Goal: Task Accomplishment & Management: Manage account settings

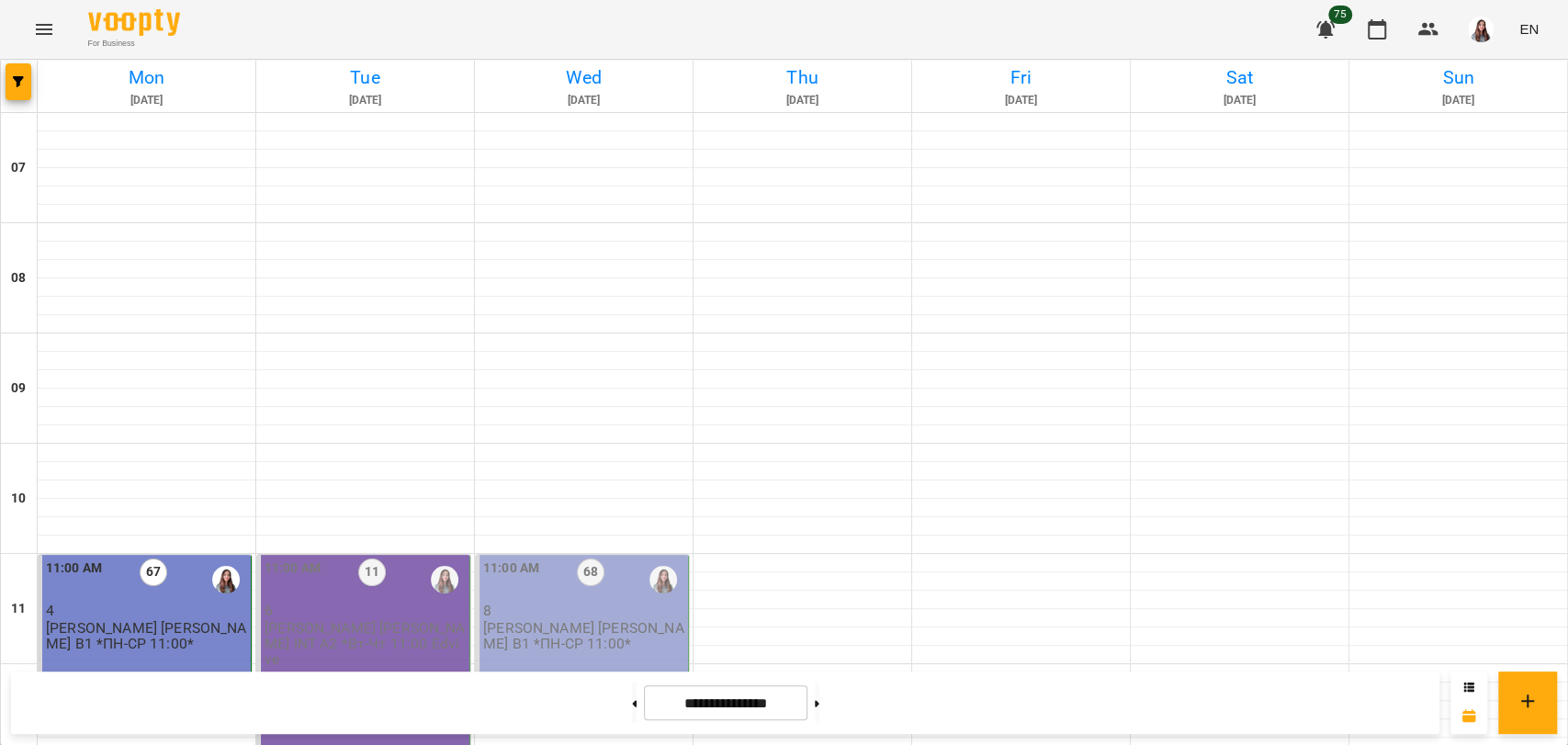
scroll to position [510, 0]
click at [349, 555] on div "11:00 AM 11 6 [PERSON_NAME] [PERSON_NAME]. INT А2 *Вт-Чт 11:00 Edvive" at bounding box center [363, 664] width 213 height 219
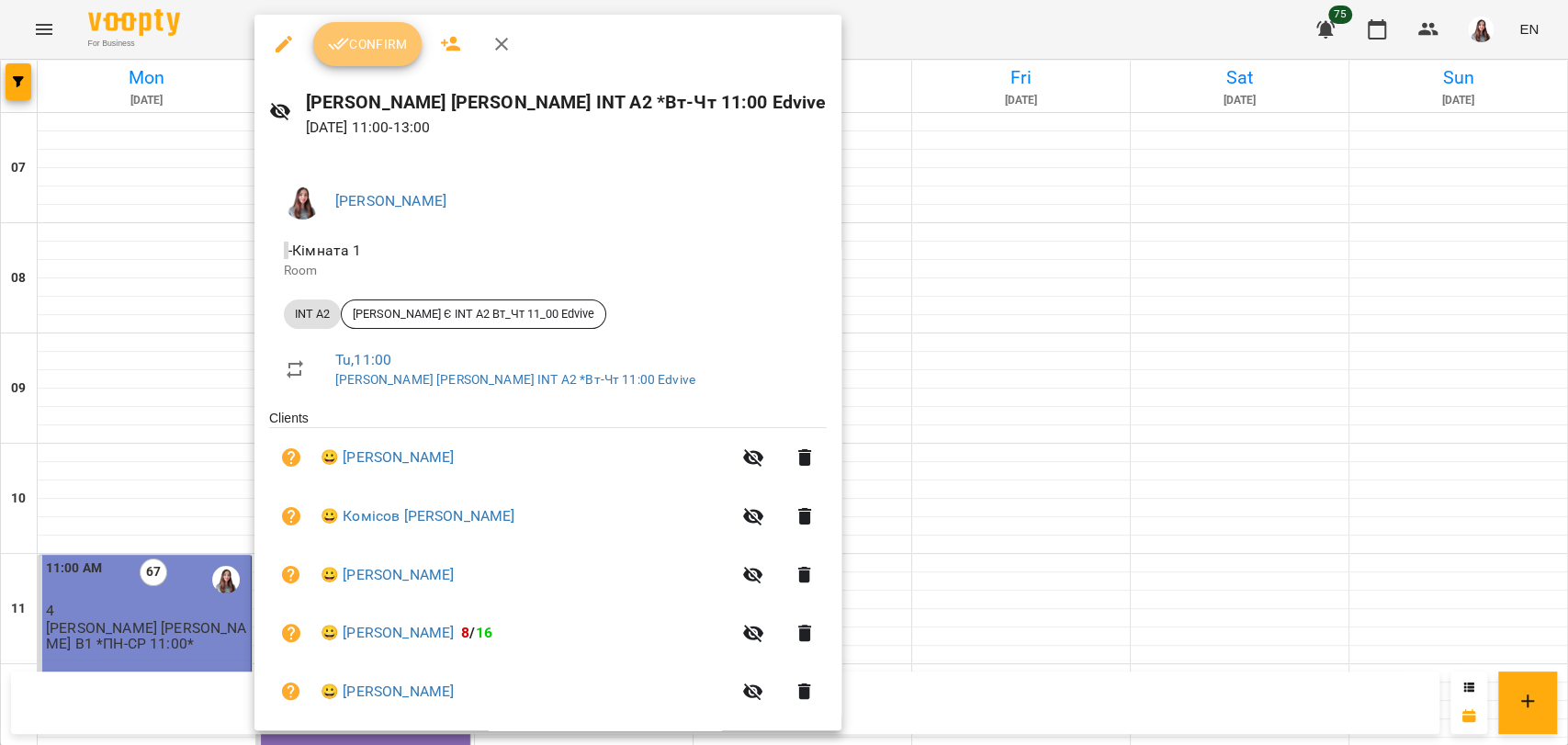
click at [372, 56] on button "Confirm" at bounding box center [367, 44] width 108 height 44
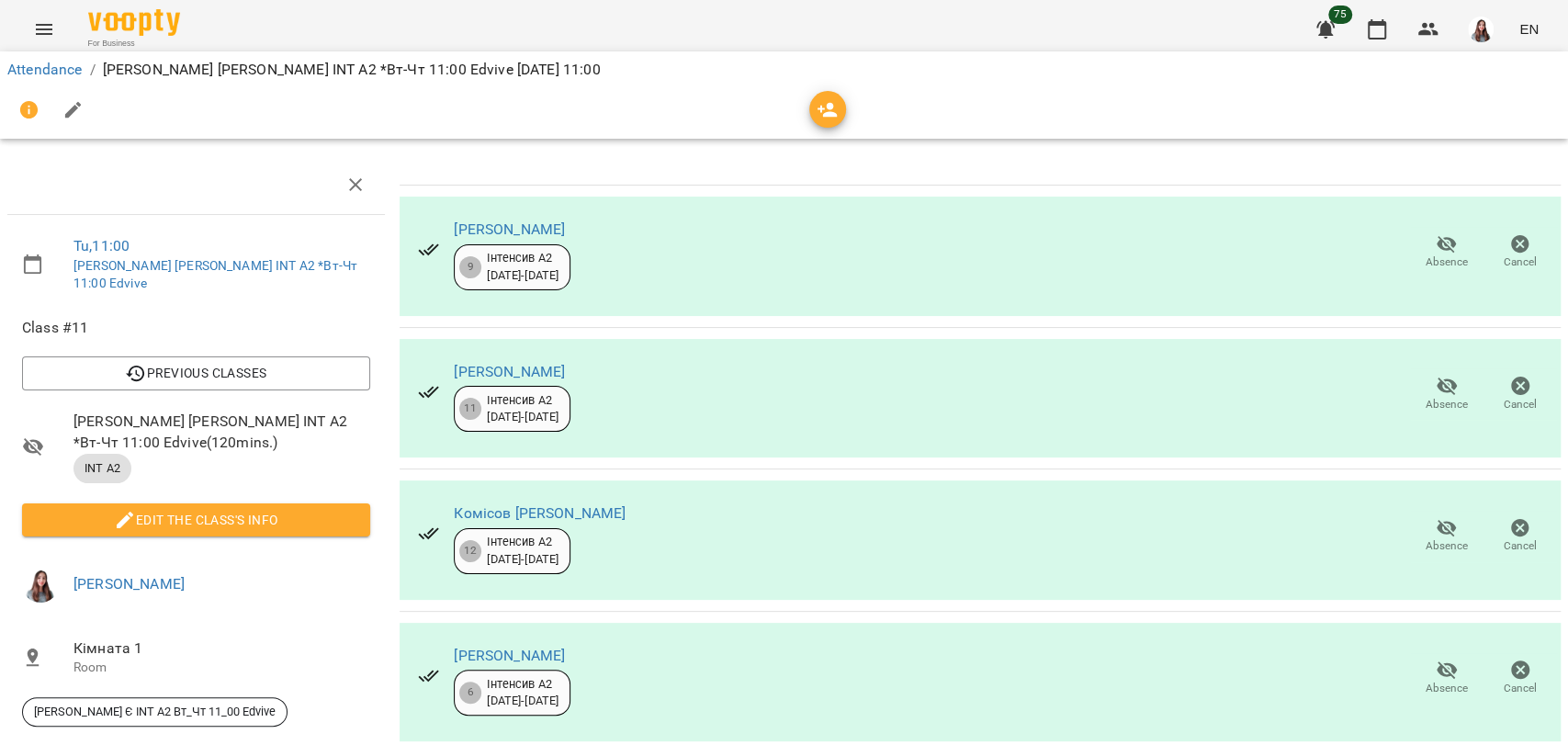
scroll to position [228, 0]
click at [73, 108] on icon "button" at bounding box center [73, 110] width 17 height 17
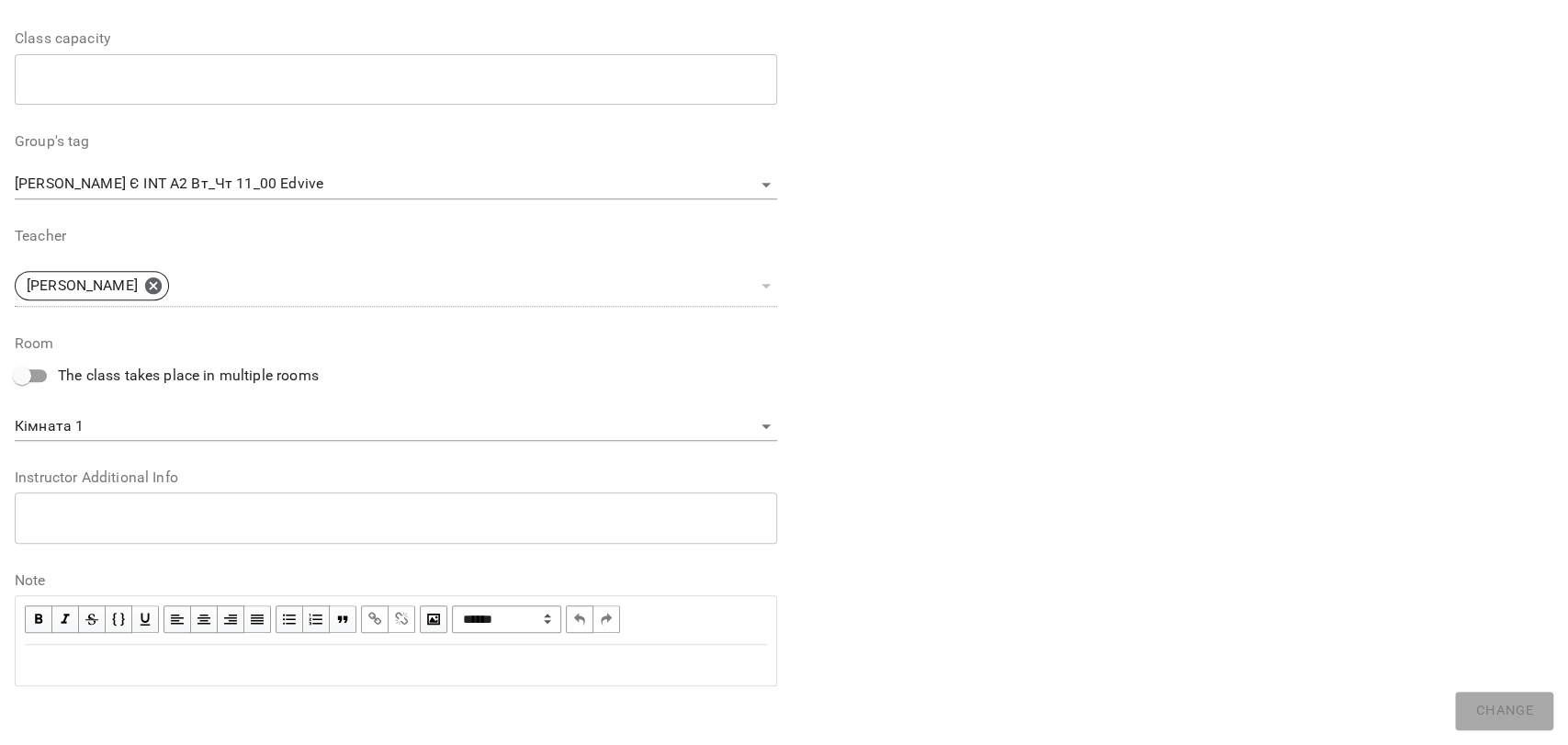
scroll to position [477, 0]
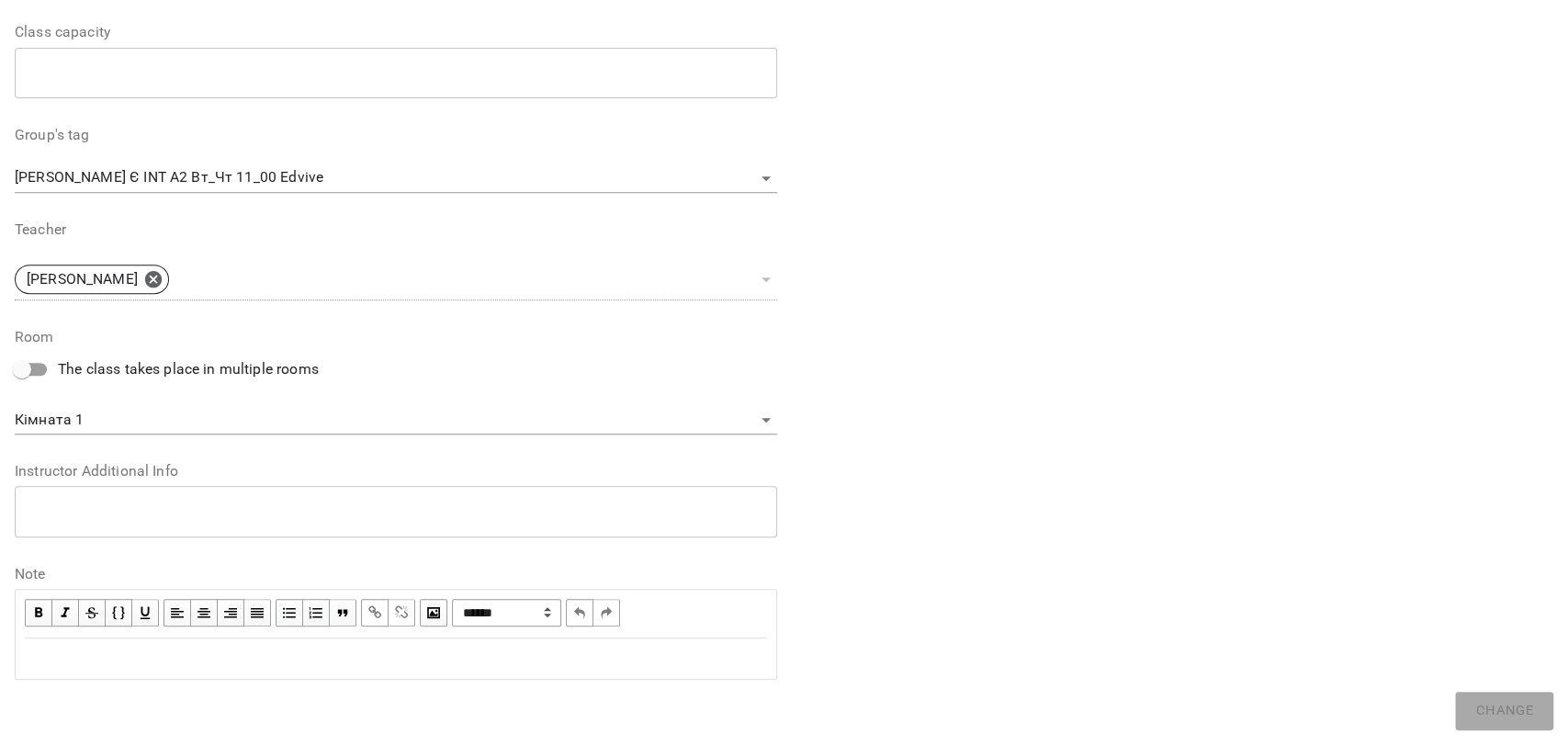
click at [48, 667] on div "Edit text" at bounding box center [395, 658] width 742 height 22
click at [1506, 724] on button "Change" at bounding box center [1503, 711] width 98 height 39
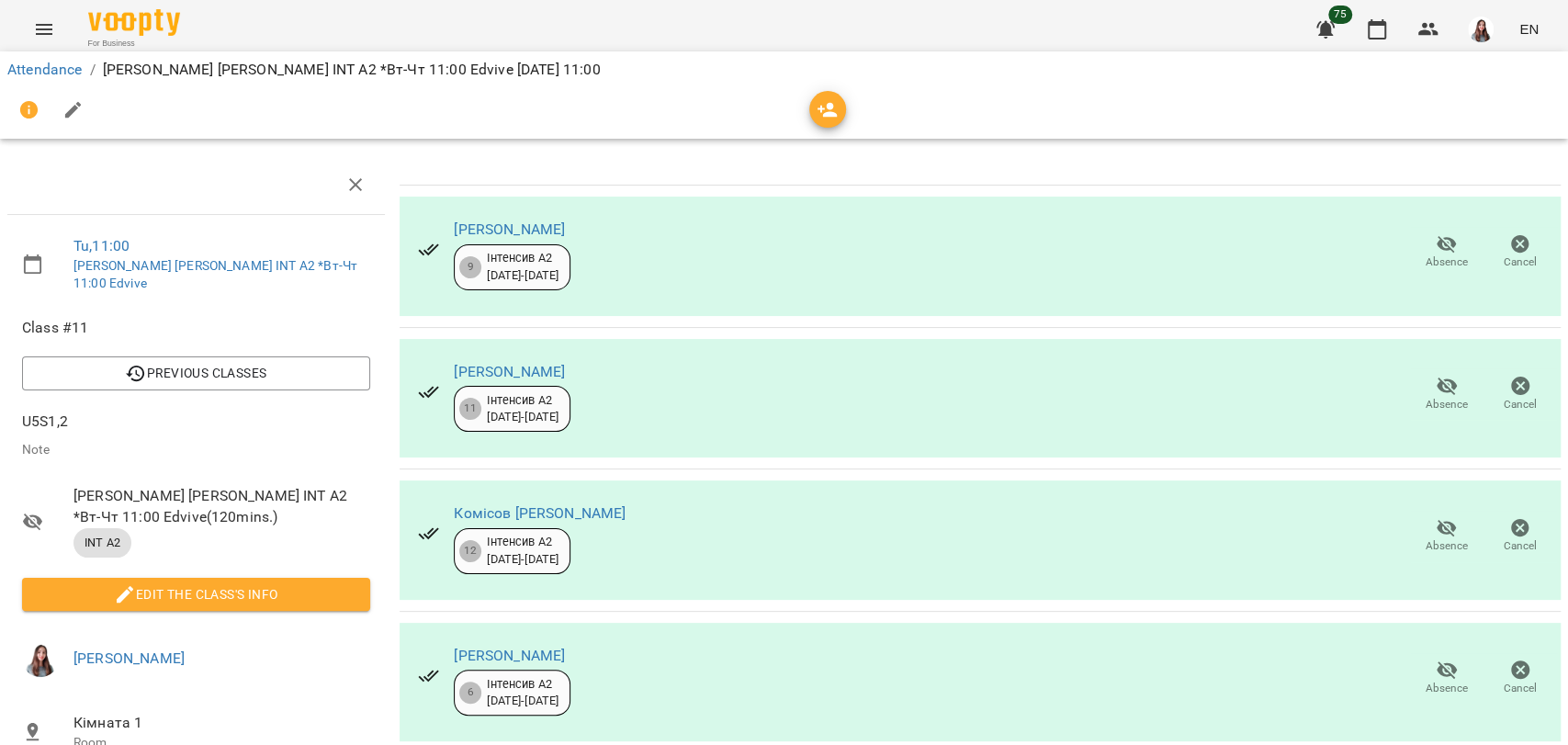
scroll to position [0, 0]
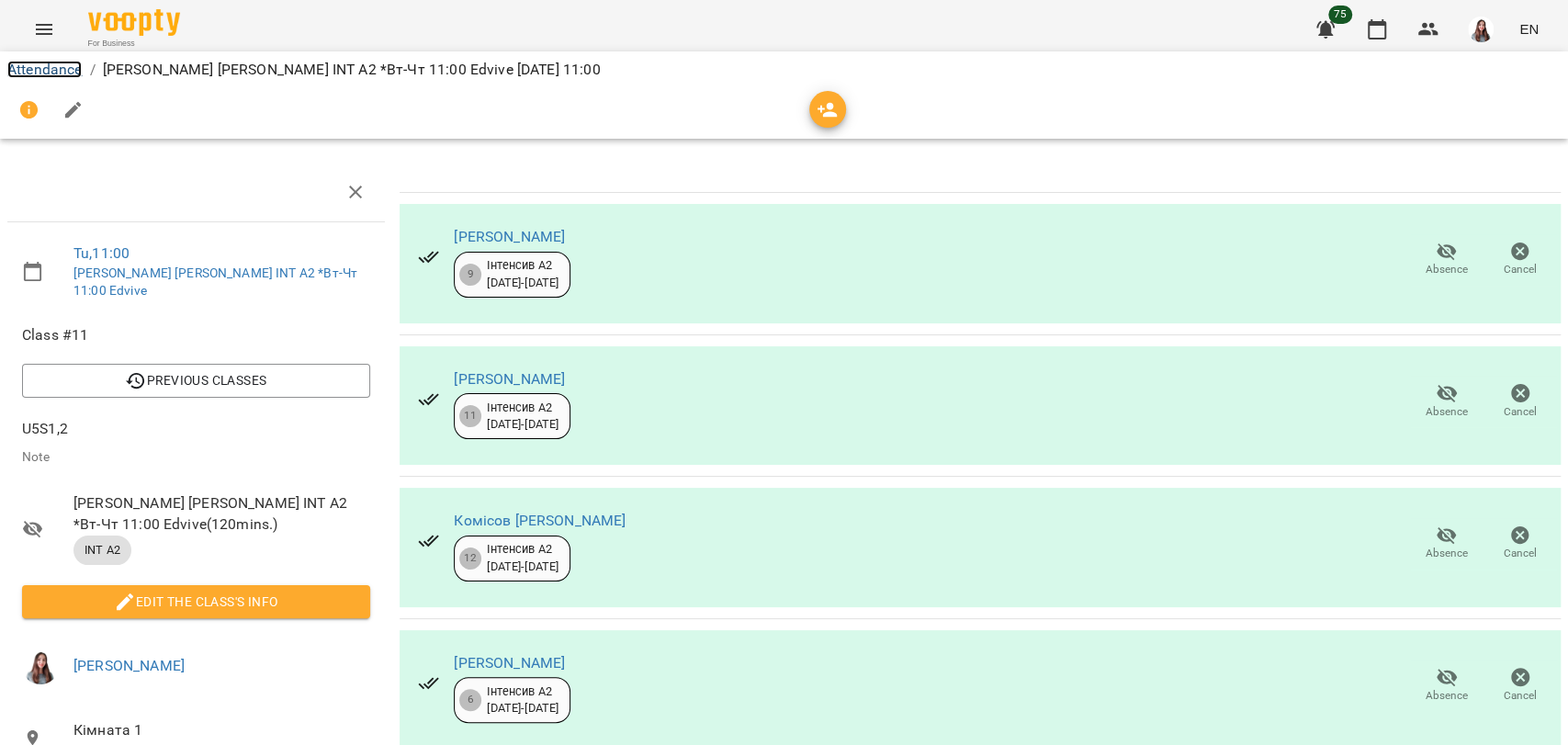
click at [30, 72] on link "Attendance" at bounding box center [45, 69] width 74 height 18
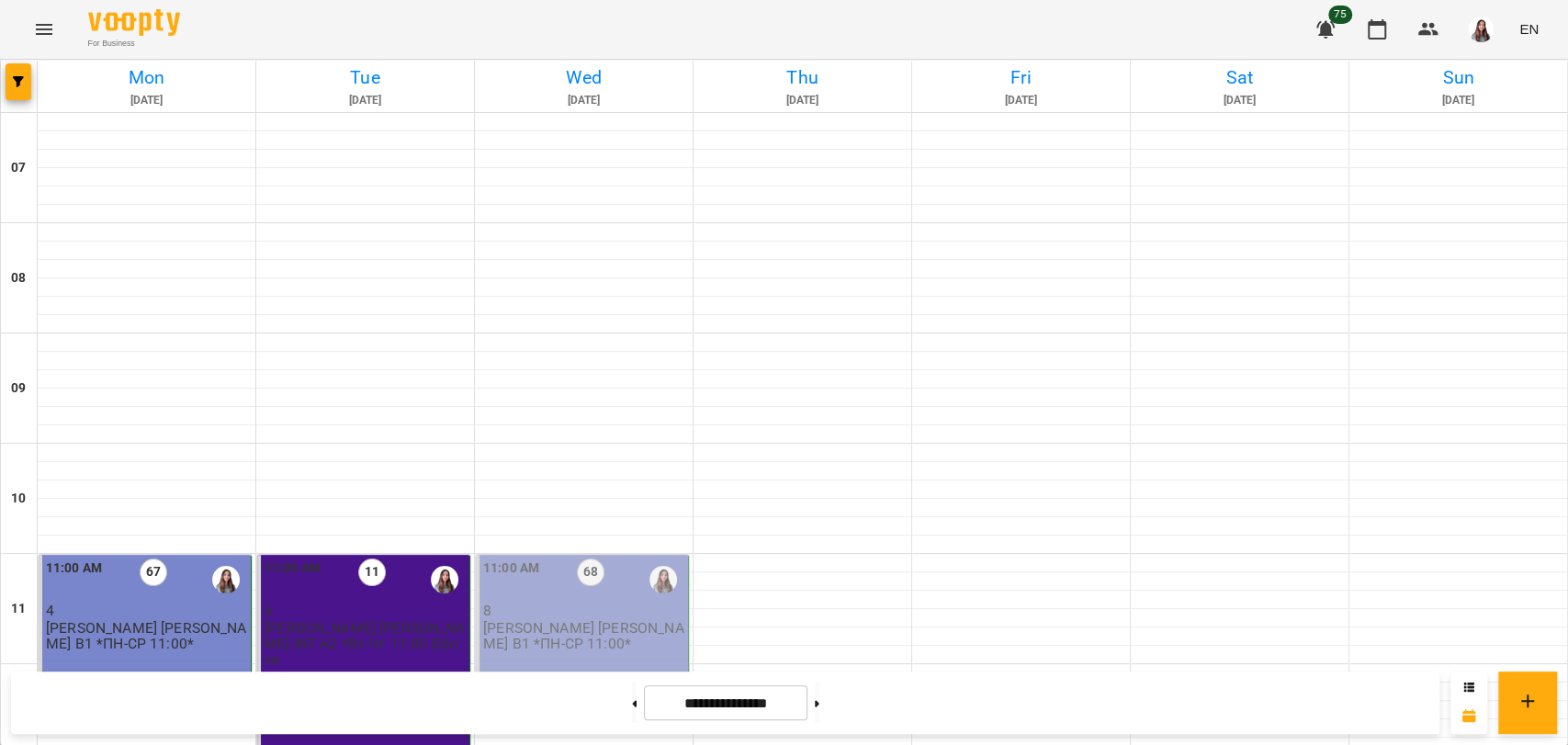
scroll to position [1021, 0]
click at [1483, 34] on img "button" at bounding box center [1480, 29] width 25 height 25
click at [1438, 59] on span "[PERSON_NAME]" at bounding box center [1482, 69] width 124 height 22
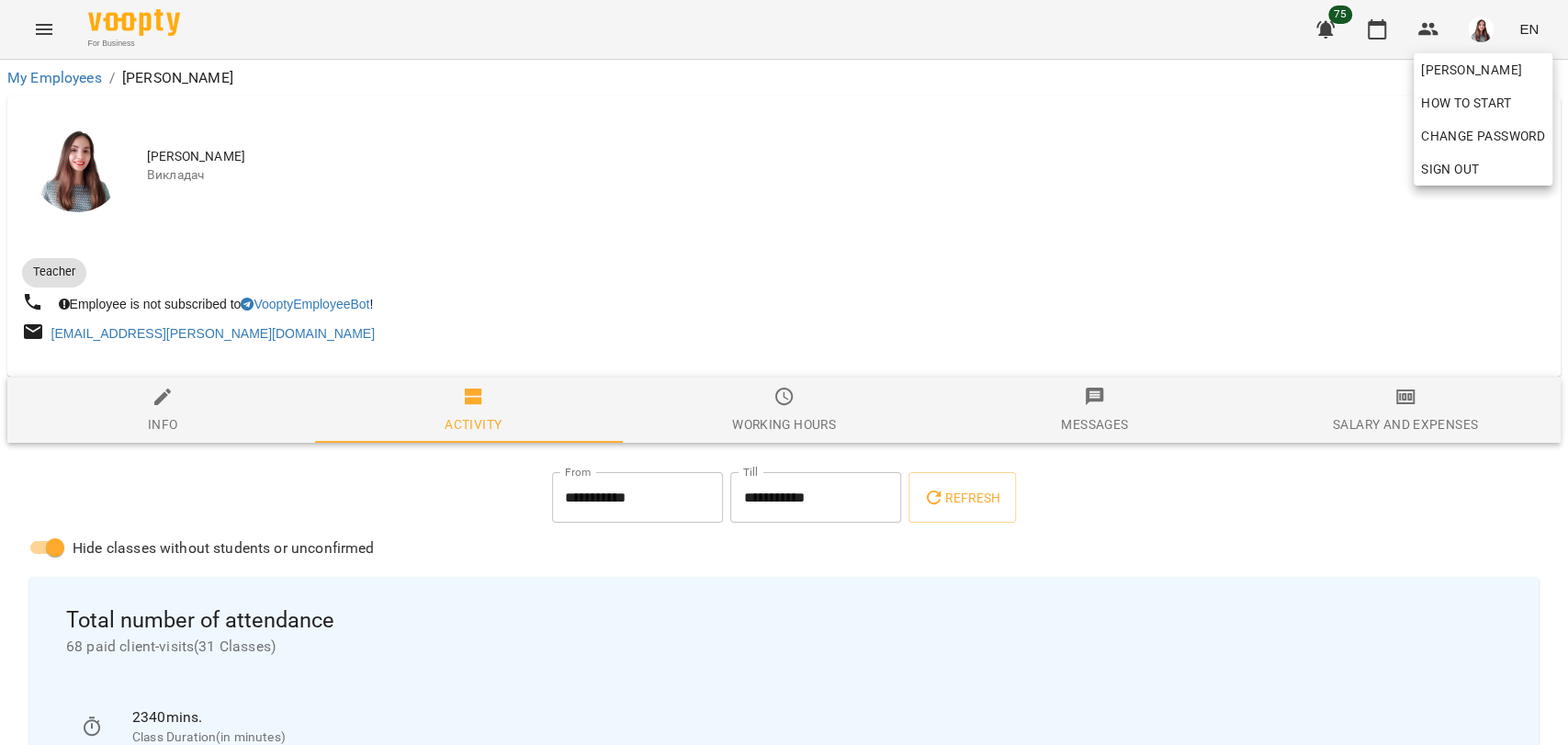
click at [848, 80] on div at bounding box center [784, 372] width 1568 height 745
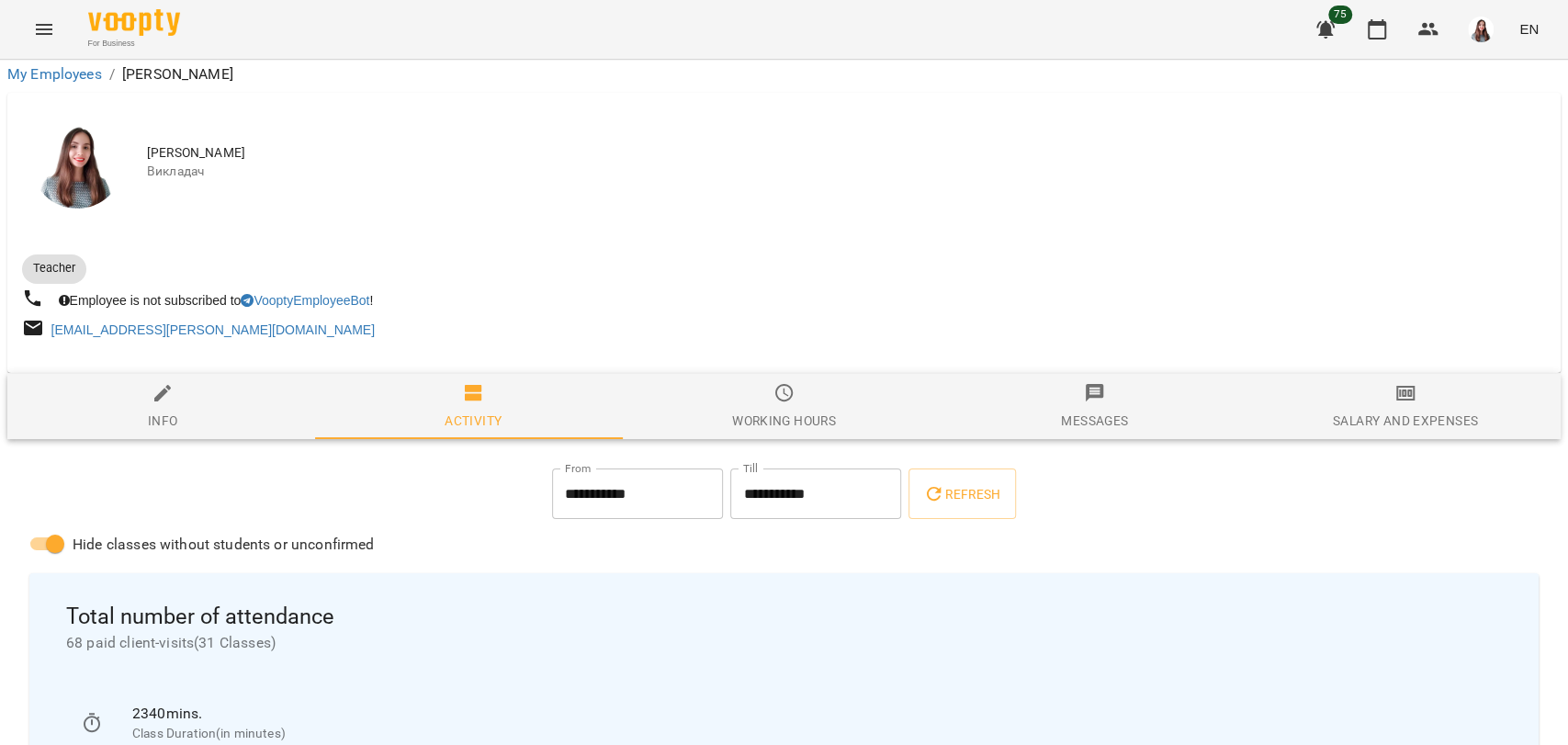
scroll to position [612, 0]
click at [1376, 29] on icon "button" at bounding box center [1376, 29] width 22 height 22
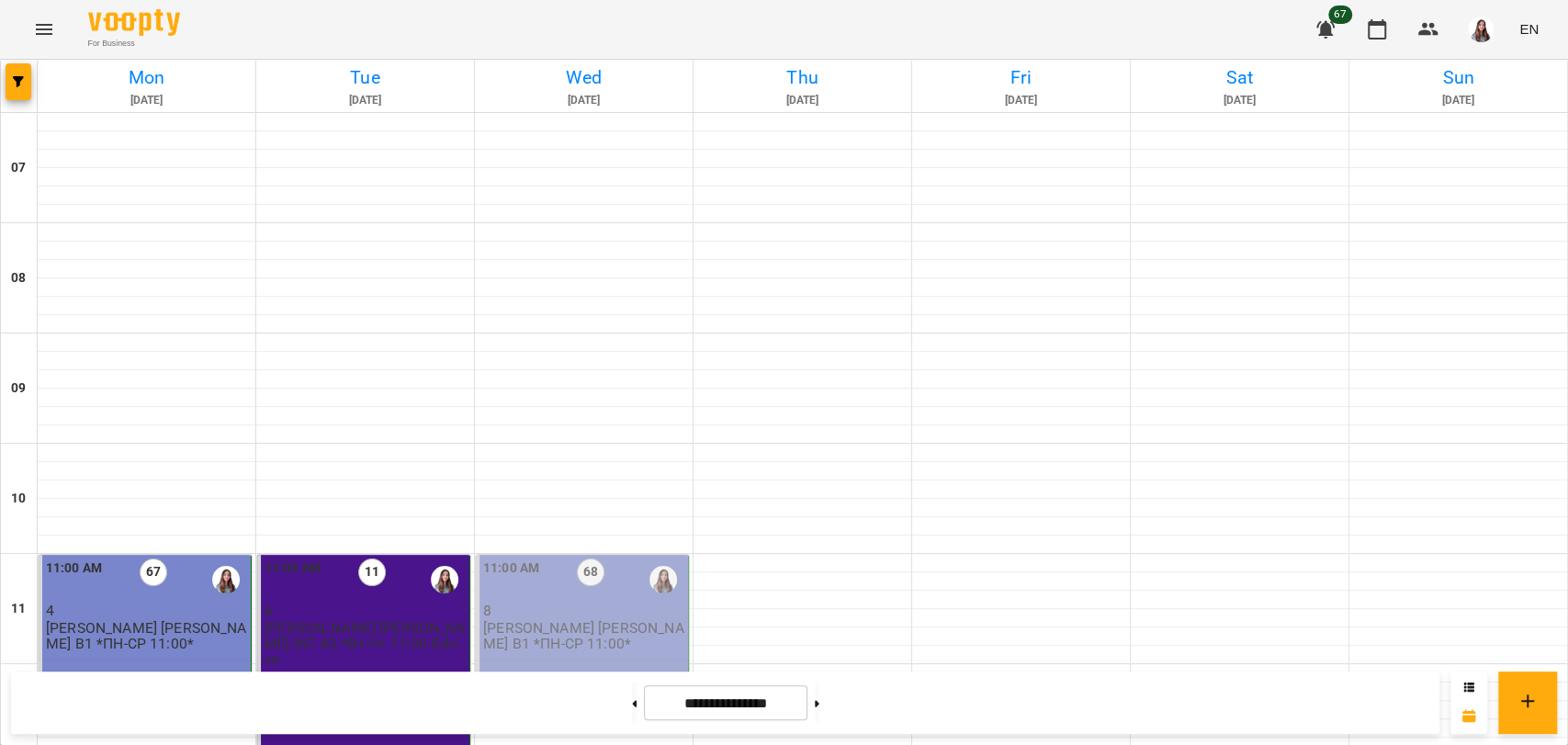
scroll to position [705, 0]
